Goal: Task Accomplishment & Management: Use online tool/utility

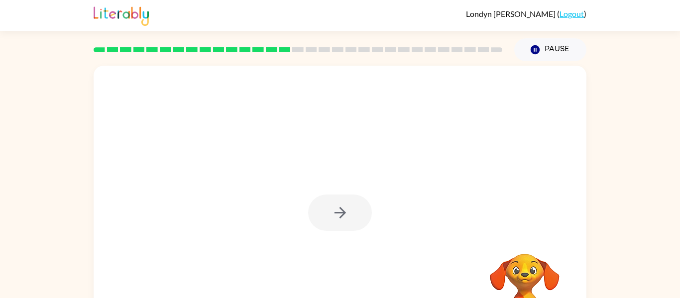
click at [333, 210] on div at bounding box center [340, 213] width 64 height 36
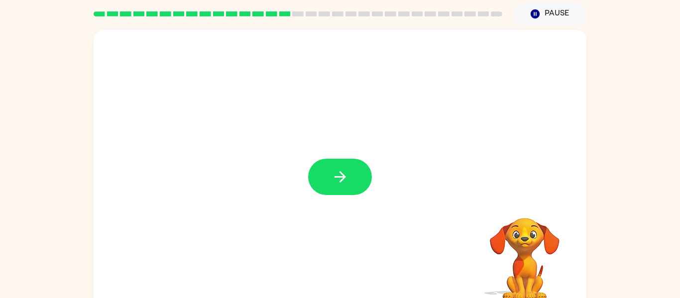
scroll to position [35, 0]
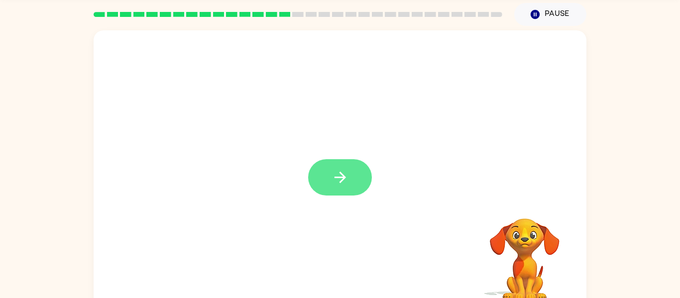
click at [333, 191] on button "button" at bounding box center [340, 177] width 64 height 36
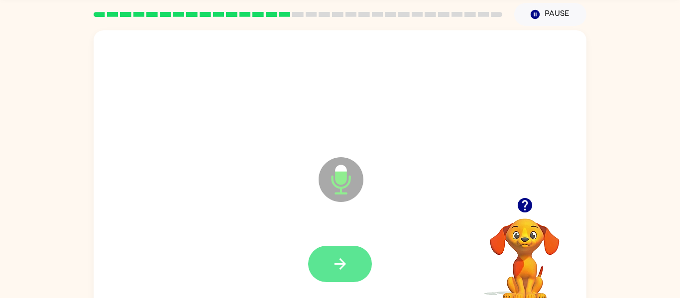
click at [347, 270] on icon "button" at bounding box center [340, 264] width 17 height 17
click at [347, 271] on icon "button" at bounding box center [340, 264] width 17 height 17
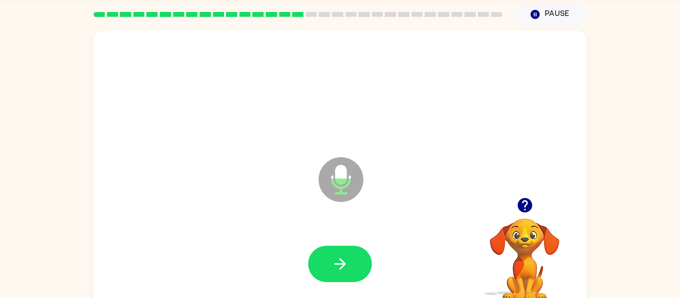
click at [347, 271] on icon "button" at bounding box center [340, 264] width 17 height 17
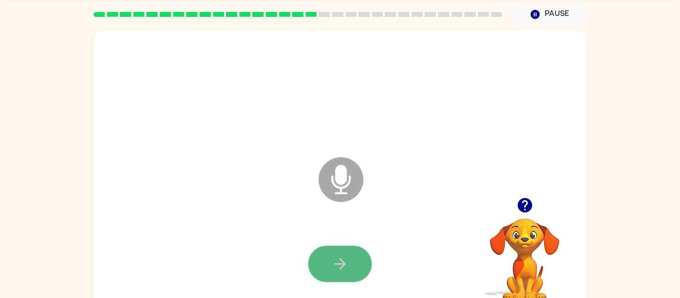
click at [342, 262] on icon "button" at bounding box center [339, 264] width 11 height 11
click at [341, 271] on icon "button" at bounding box center [340, 264] width 17 height 17
click at [340, 265] on icon "button" at bounding box center [339, 264] width 11 height 11
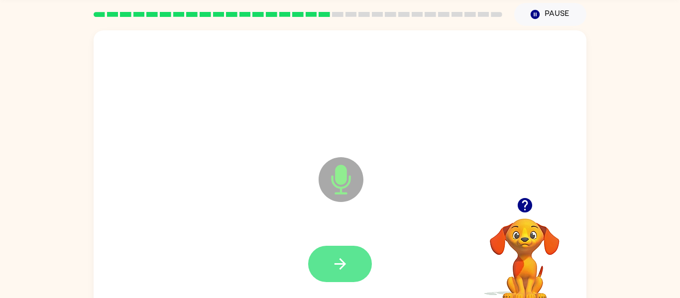
click at [344, 272] on icon "button" at bounding box center [340, 264] width 17 height 17
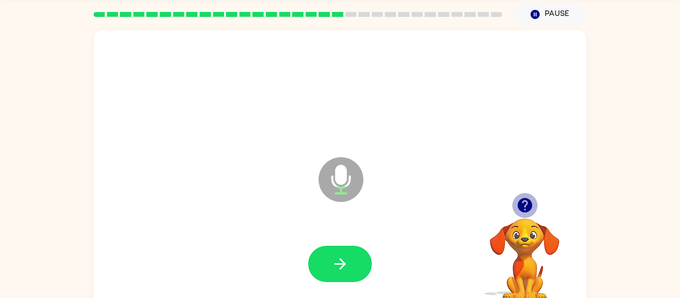
click at [521, 203] on icon "button" at bounding box center [525, 205] width 14 height 14
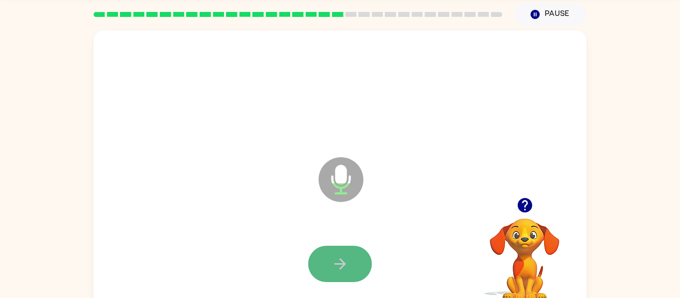
click at [357, 262] on button "button" at bounding box center [340, 264] width 64 height 36
click at [357, 263] on button "button" at bounding box center [340, 264] width 64 height 36
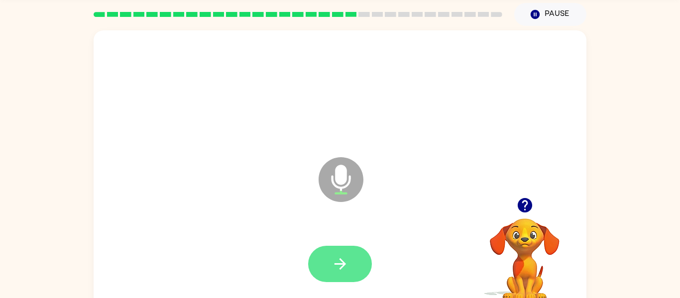
click at [357, 264] on button "button" at bounding box center [340, 264] width 64 height 36
click at [350, 268] on button "button" at bounding box center [340, 264] width 64 height 36
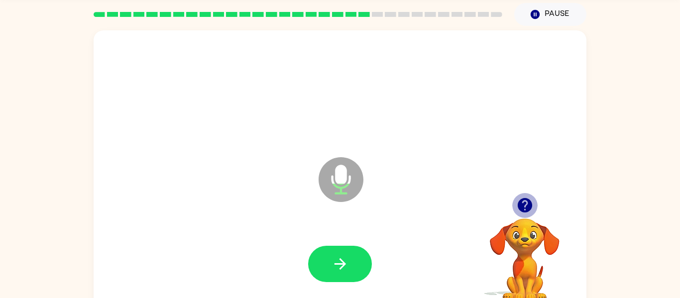
click at [517, 200] on icon "button" at bounding box center [525, 205] width 17 height 17
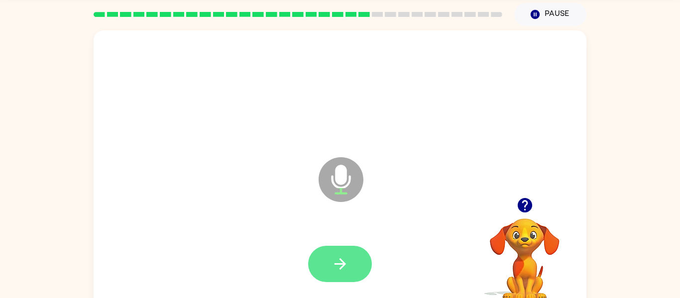
click at [352, 266] on button "button" at bounding box center [340, 264] width 64 height 36
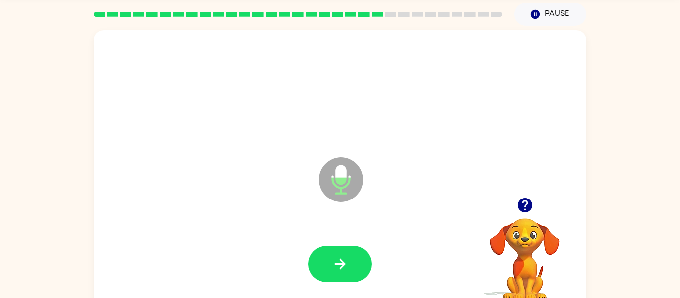
click at [352, 266] on button "button" at bounding box center [340, 264] width 64 height 36
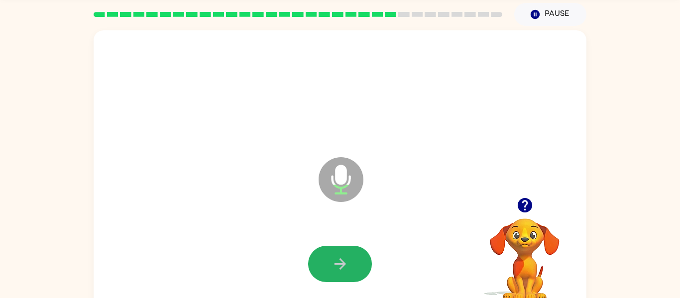
click at [352, 266] on button "button" at bounding box center [340, 264] width 64 height 36
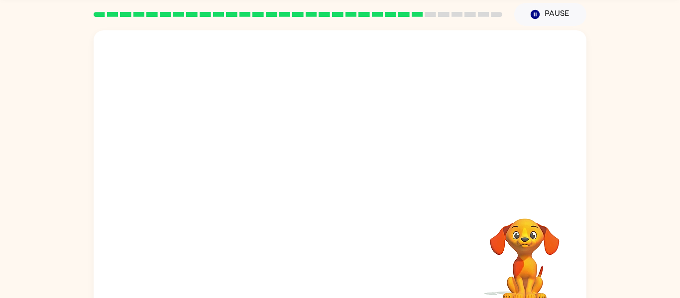
click at [352, 266] on div "Your browser must support playing .mp4 files to use Literably. Please try using…" at bounding box center [340, 172] width 493 height 284
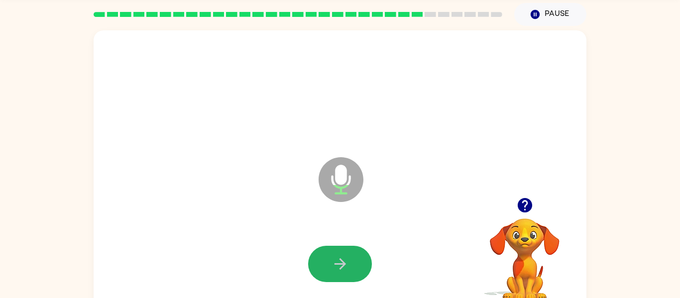
click at [352, 266] on button "button" at bounding box center [340, 264] width 64 height 36
click at [337, 257] on icon "button" at bounding box center [340, 264] width 17 height 17
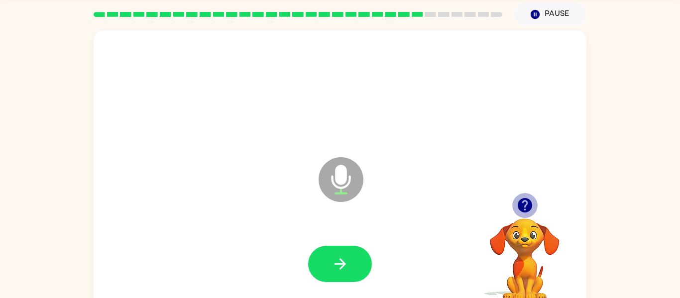
click at [524, 203] on icon "button" at bounding box center [525, 205] width 14 height 14
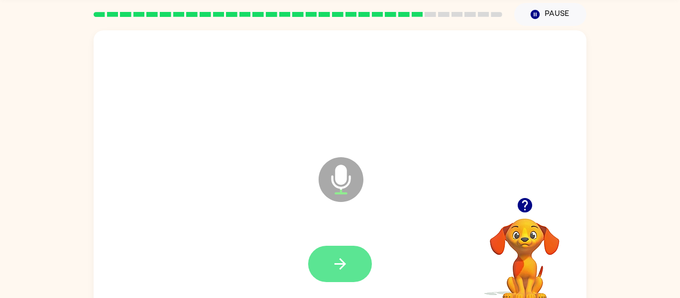
click at [334, 265] on icon "button" at bounding box center [340, 264] width 17 height 17
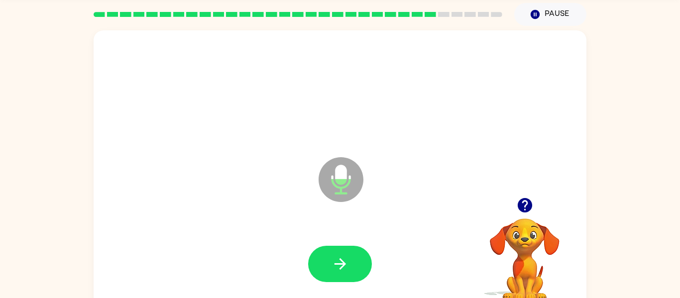
click at [336, 266] on icon "button" at bounding box center [340, 264] width 17 height 17
